Goal: Task Accomplishment & Management: Complete application form

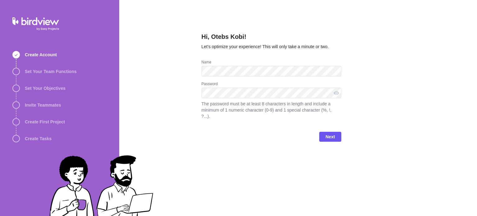
click at [172, 38] on div "Hi, Otebs Kobi! Let’s optimize your experience! This will only take a minute or…" at bounding box center [298, 108] width 358 height 216
click at [334, 133] on span "Next" at bounding box center [330, 136] width 9 height 7
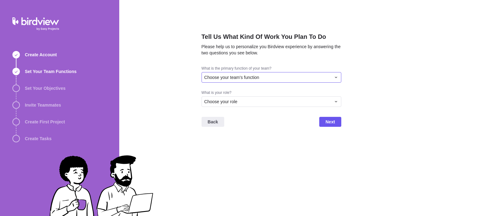
click at [271, 74] on div "Choose your team's function" at bounding box center [272, 77] width 140 height 11
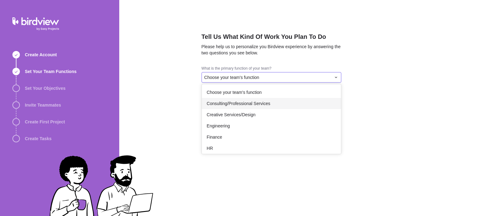
click at [268, 106] on span "Consulting/Professional Services" at bounding box center [239, 103] width 64 height 6
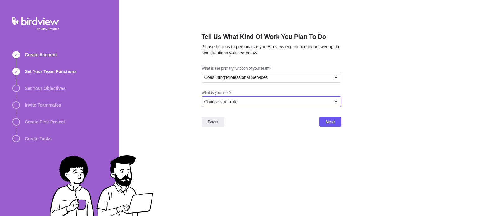
click at [268, 106] on div "Choose your role" at bounding box center [272, 101] width 140 height 11
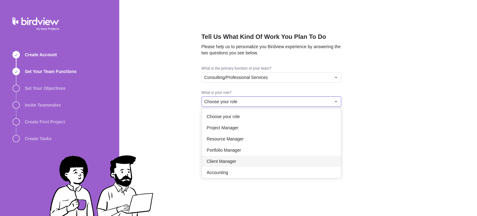
click at [241, 156] on div "Client Manager" at bounding box center [271, 161] width 139 height 11
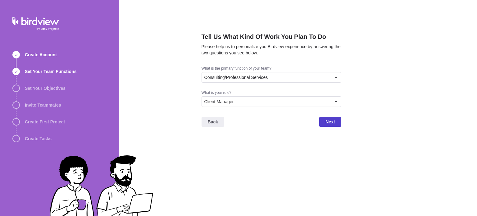
click at [330, 122] on span "Next" at bounding box center [330, 121] width 9 height 7
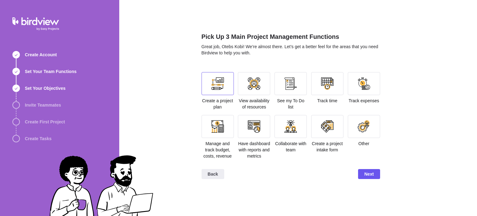
click at [220, 85] on div at bounding box center [218, 83] width 12 height 12
click at [222, 118] on div at bounding box center [218, 126] width 32 height 23
click at [256, 124] on div at bounding box center [254, 126] width 12 height 12
click at [292, 126] on div at bounding box center [291, 126] width 12 height 12
click at [324, 86] on div at bounding box center [327, 83] width 12 height 12
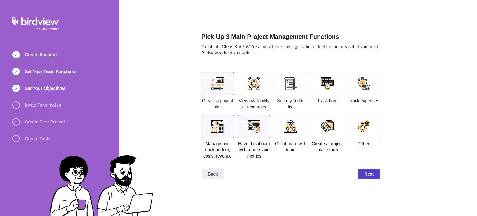
click at [368, 172] on span "Next" at bounding box center [369, 173] width 9 height 7
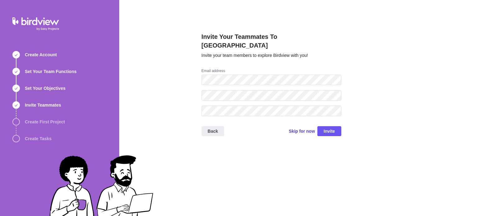
click at [298, 128] on span "Skip for now" at bounding box center [302, 131] width 26 height 6
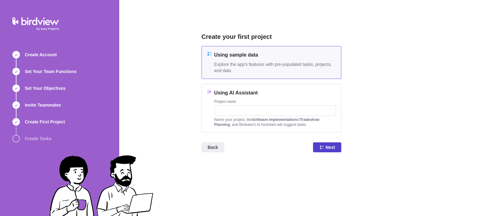
click at [329, 147] on span "Next" at bounding box center [330, 147] width 9 height 7
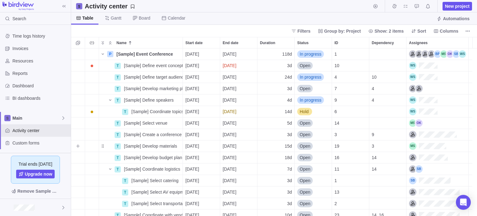
scroll to position [163, 402]
click at [460, 6] on span "New project" at bounding box center [457, 6] width 25 height 6
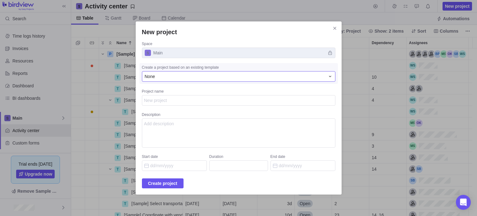
click at [255, 74] on div "None" at bounding box center [235, 76] width 181 height 6
click at [225, 100] on textarea "Project name" at bounding box center [239, 100] width 194 height 11
type textarea "x"
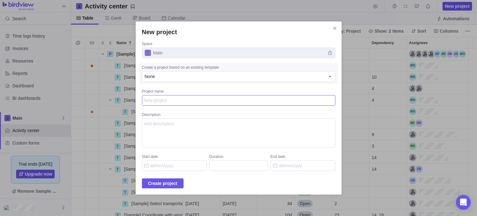
type textarea "V"
type textarea "x"
type textarea "V"
type textarea "x"
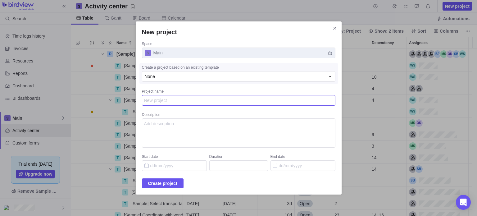
type textarea "T"
type textarea "x"
type textarea "Tr"
type textarea "x"
type textarea "Tri"
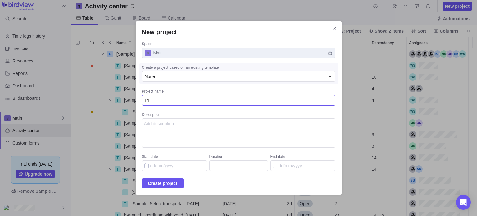
type textarea "x"
type textarea "Trial"
type textarea "x"
type textarea "Trial"
type textarea "x"
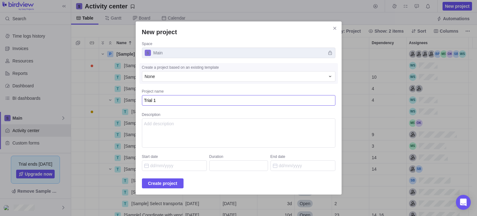
type textarea "Trial 1"
click at [208, 125] on textarea "Description" at bounding box center [239, 132] width 194 height 29
type textarea "No description for now"
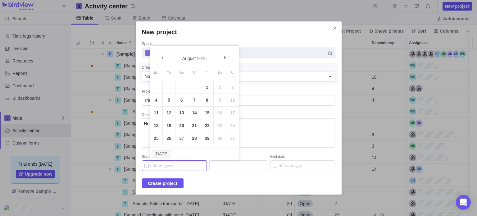
click at [195, 163] on input "Start date" at bounding box center [174, 165] width 65 height 11
click at [177, 137] on link "27" at bounding box center [182, 138] width 12 height 12
type input "[DATE]"
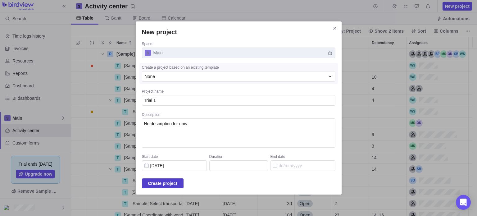
click at [169, 180] on span "Create project" at bounding box center [162, 183] width 29 height 7
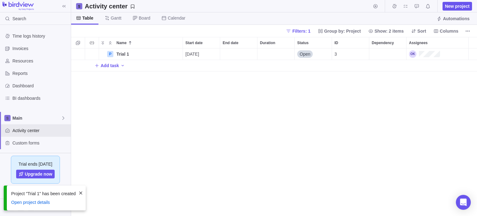
scroll to position [163, 402]
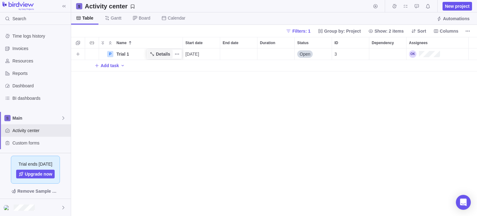
click at [159, 57] on span "Details" at bounding box center [159, 54] width 25 height 9
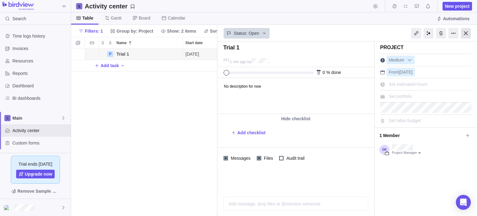
click at [466, 32] on div at bounding box center [466, 33] width 10 height 11
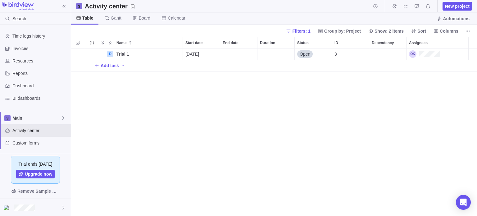
scroll to position [163, 402]
